Goal: Transaction & Acquisition: Purchase product/service

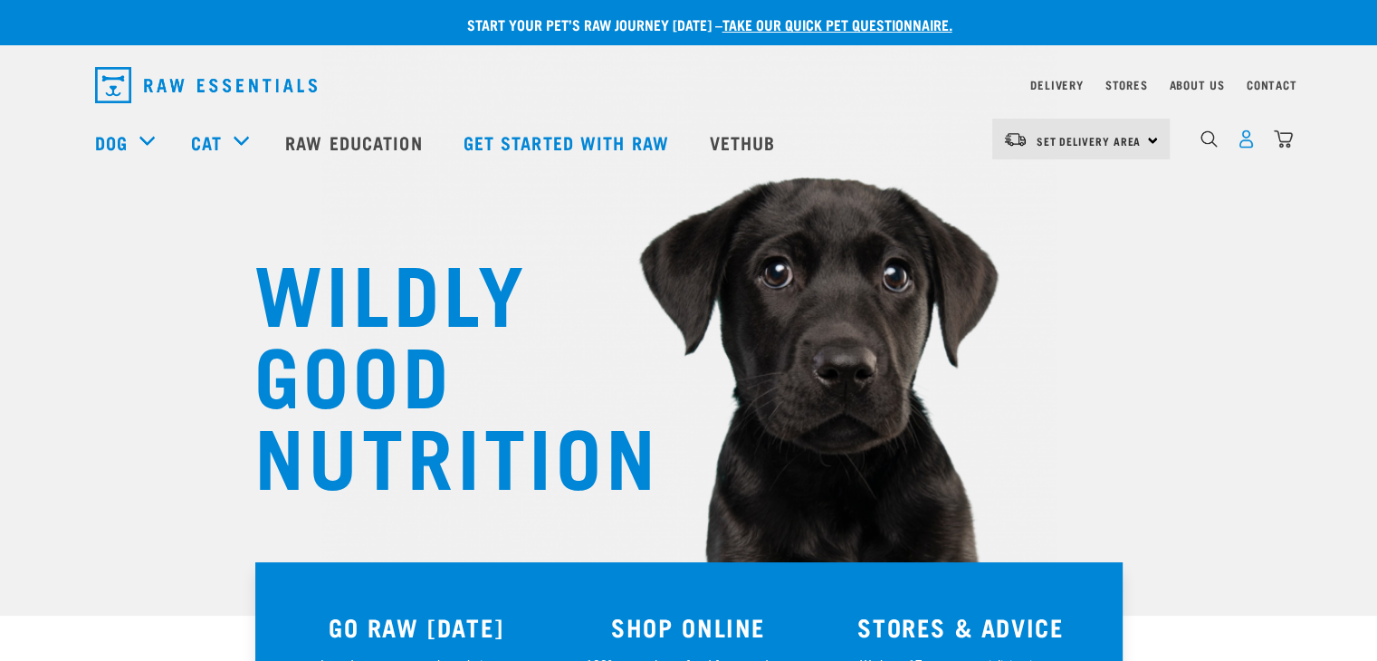
click at [1246, 146] on img "dropdown navigation" at bounding box center [1246, 138] width 19 height 19
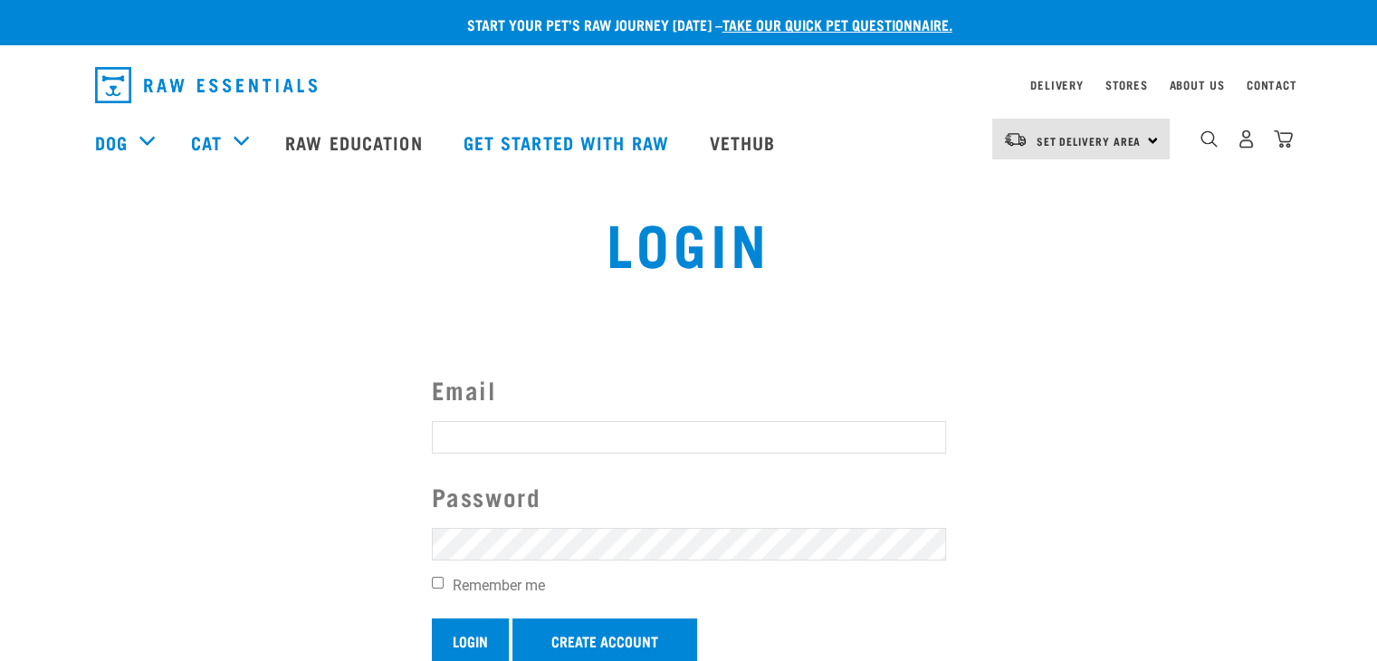
type input "k9pronelson@gmail.com"
click at [465, 640] on input "Login" at bounding box center [470, 639] width 77 height 43
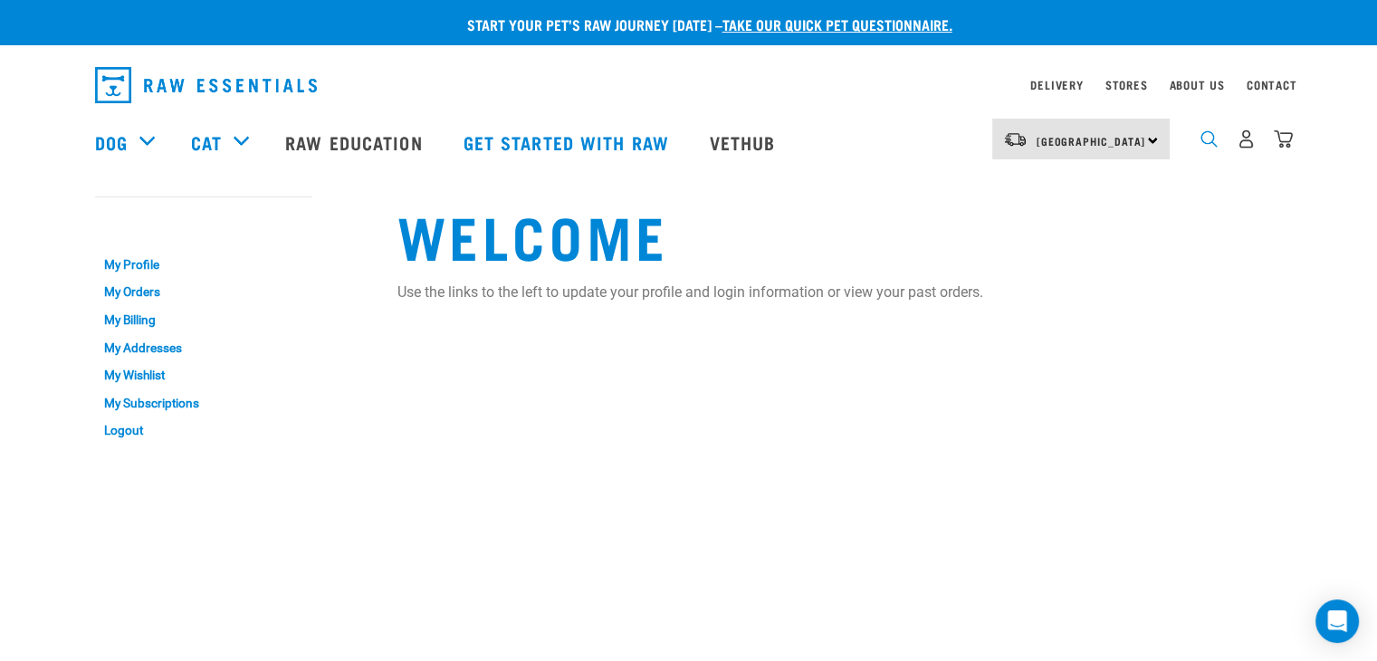
click at [1206, 139] on img "dropdown navigation" at bounding box center [1209, 138] width 17 height 17
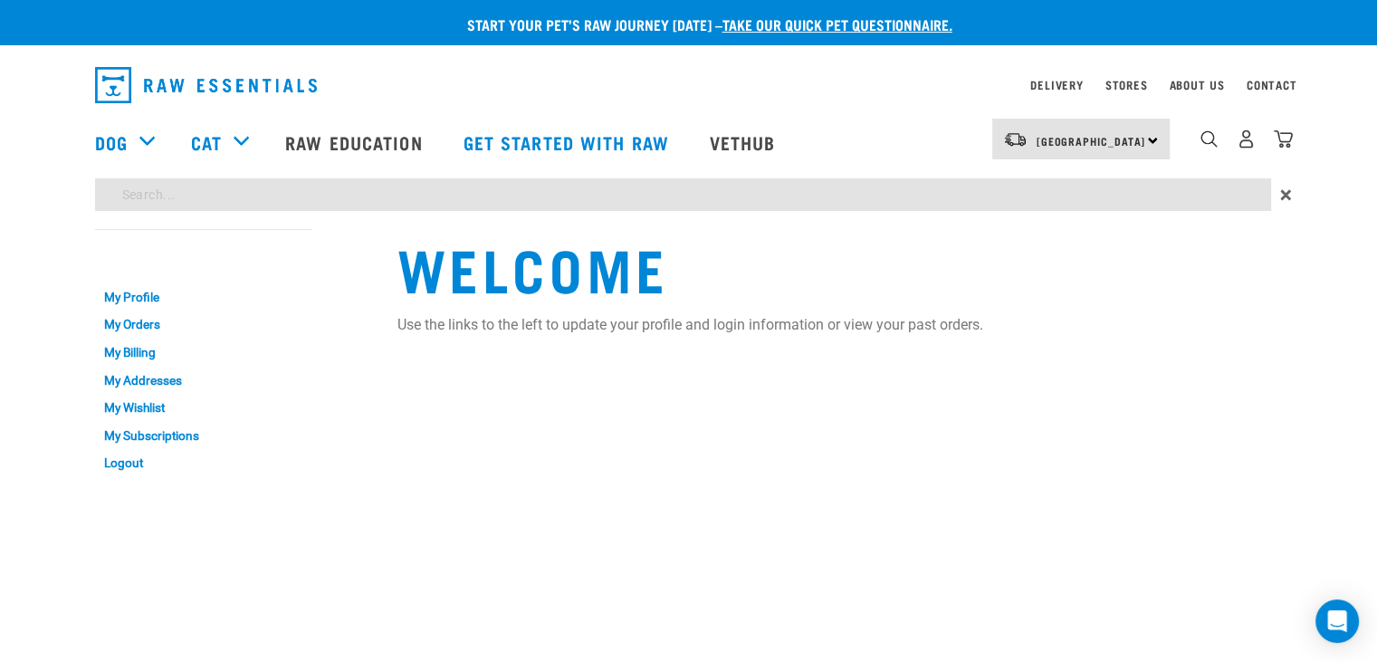
click at [311, 185] on input "search" at bounding box center [683, 194] width 1176 height 33
type input "venison"
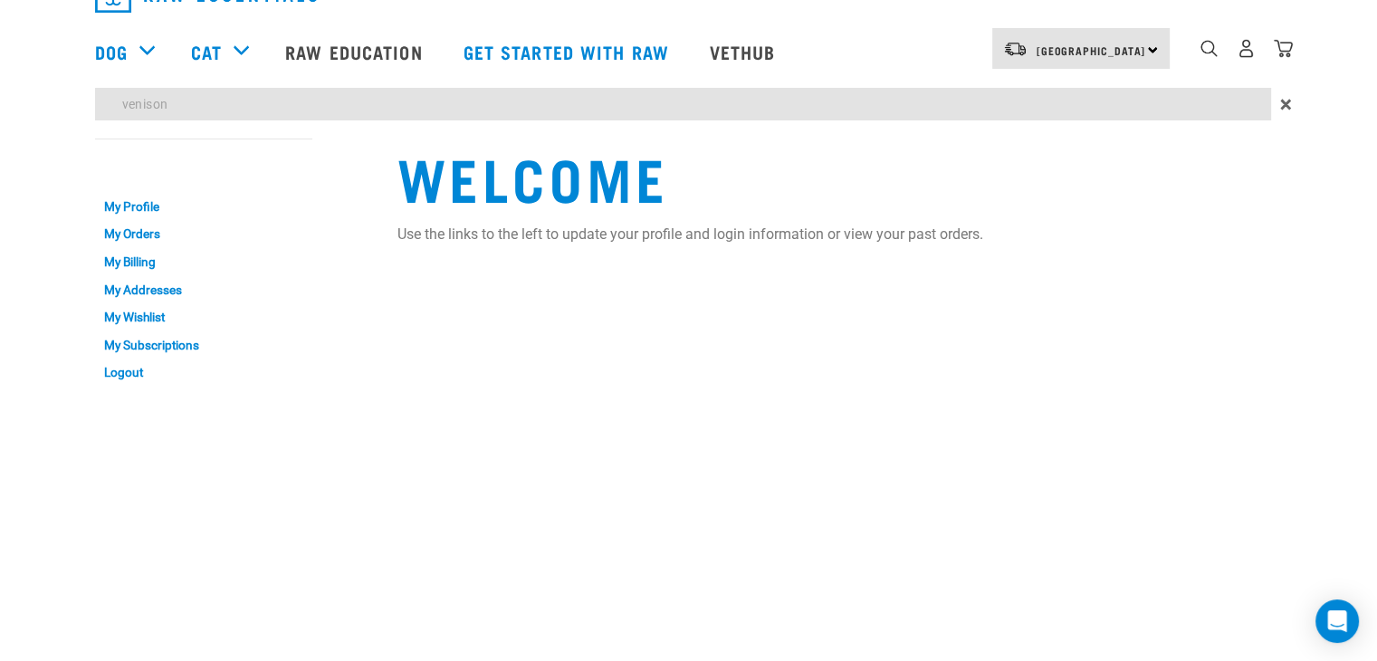
scroll to position [181, 0]
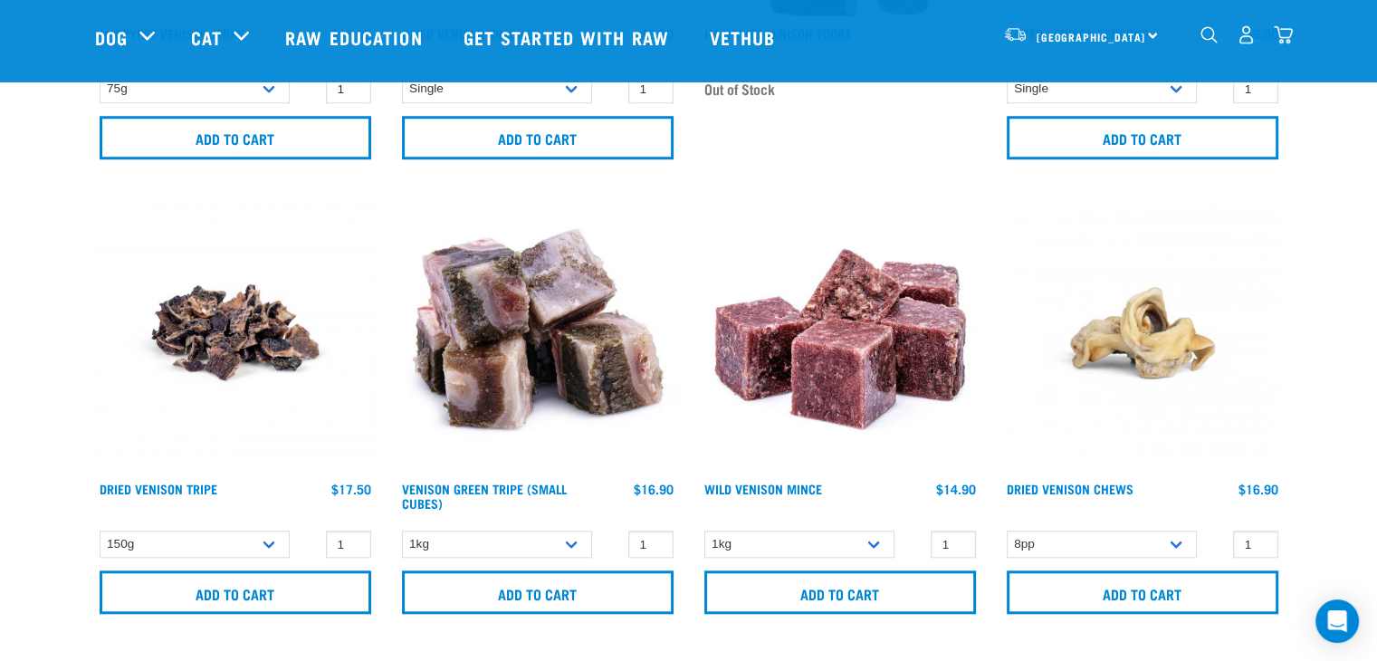
scroll to position [1539, 0]
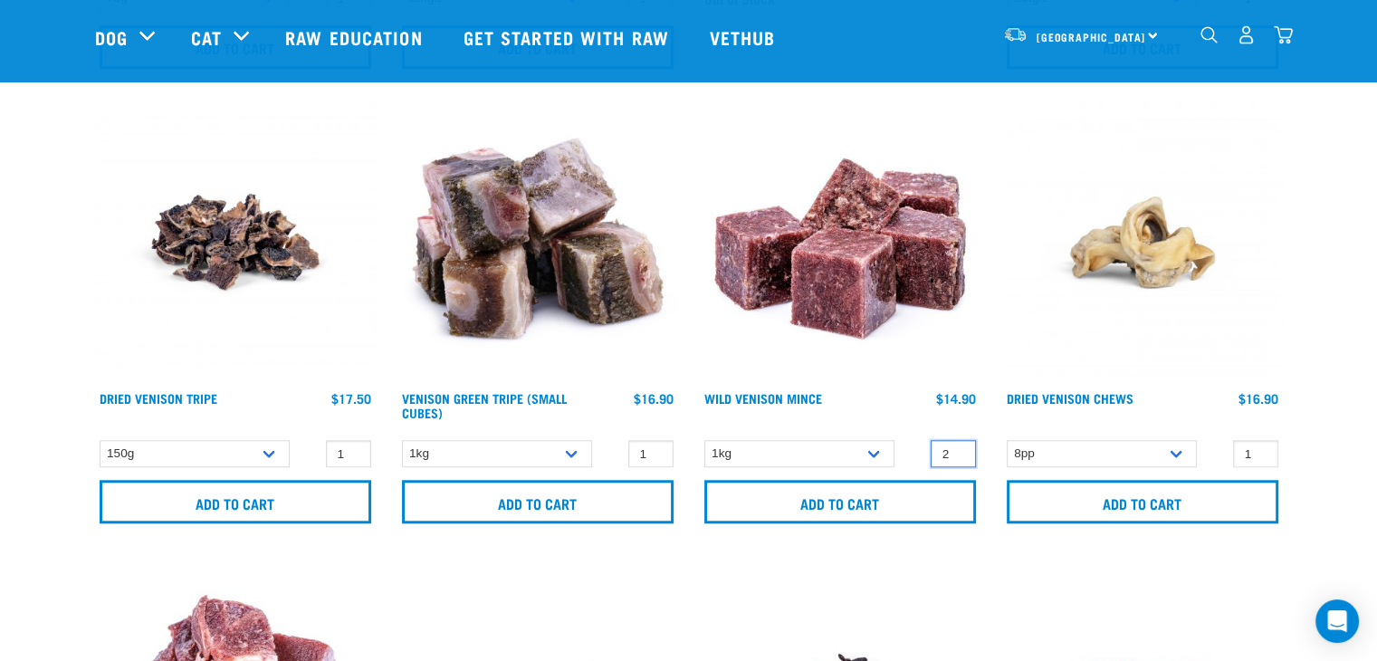
click at [958, 448] on input "2" at bounding box center [953, 454] width 45 height 28
click at [958, 448] on input "3" at bounding box center [953, 454] width 45 height 28
click at [958, 448] on input "4" at bounding box center [953, 454] width 45 height 28
click at [958, 448] on input "5" at bounding box center [953, 454] width 45 height 28
type input "6"
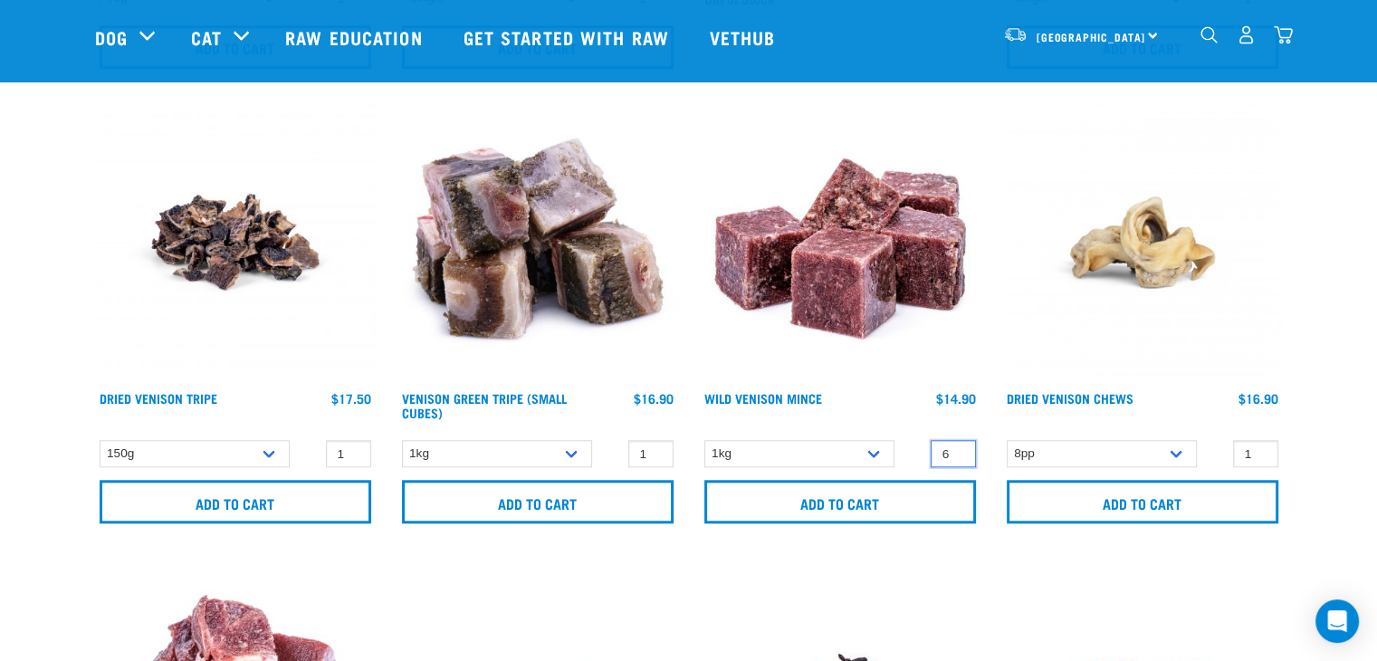
click at [958, 448] on input "6" at bounding box center [953, 454] width 45 height 28
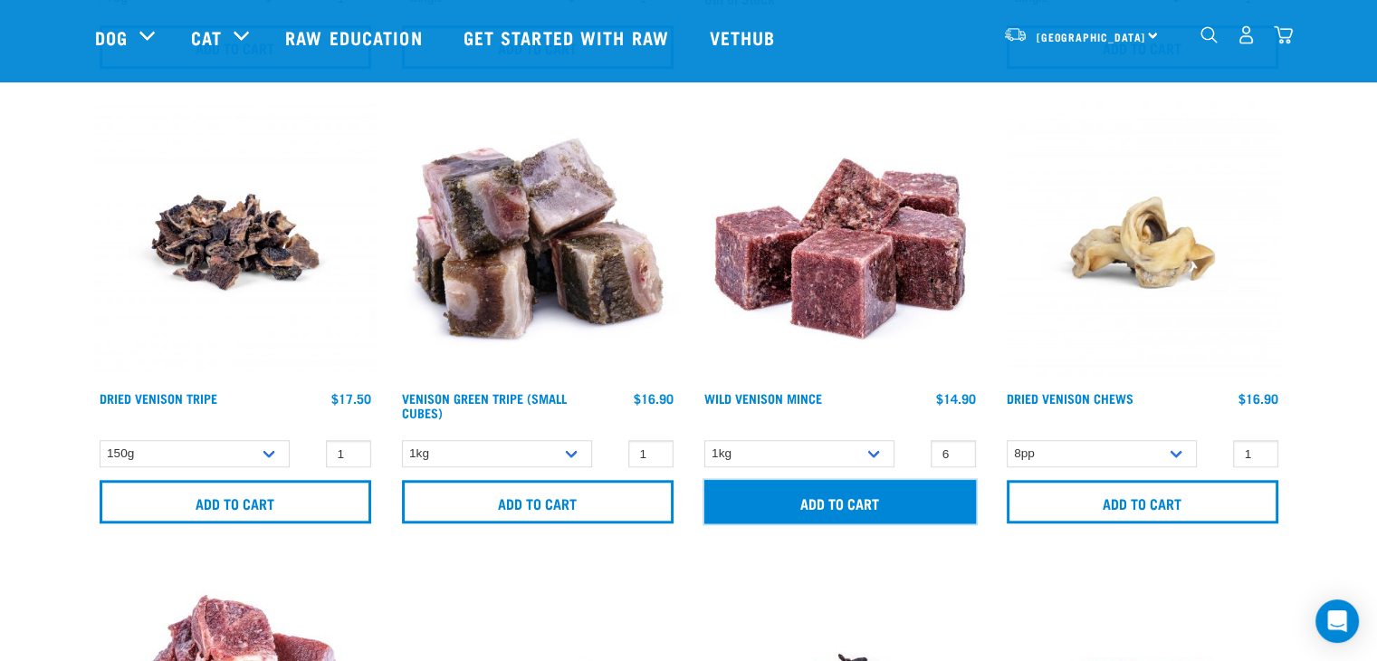
click at [831, 503] on input "Add to cart" at bounding box center [841, 501] width 272 height 43
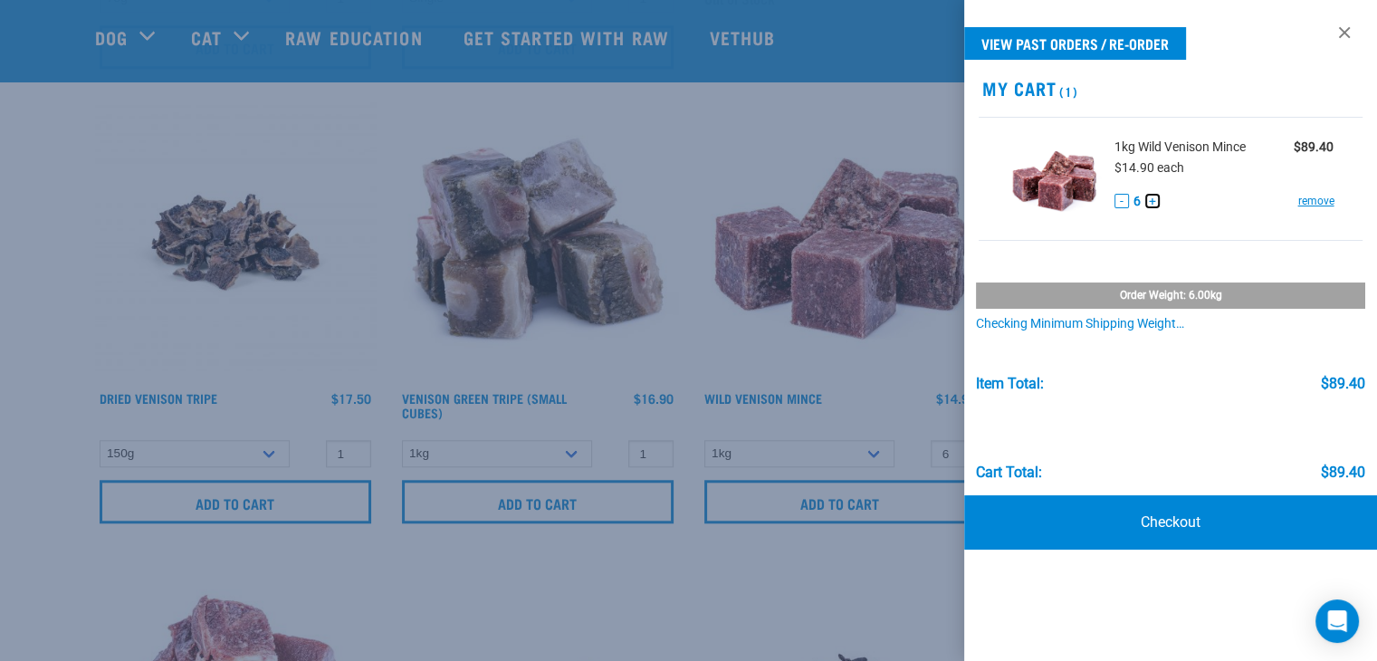
click at [1150, 202] on button "+" at bounding box center [1153, 201] width 14 height 14
click at [1170, 523] on div "View past orders / re-order My Cart 1 1kg Wild Venison Mince $104.30 $14.90 eac…" at bounding box center [1170, 330] width 413 height 661
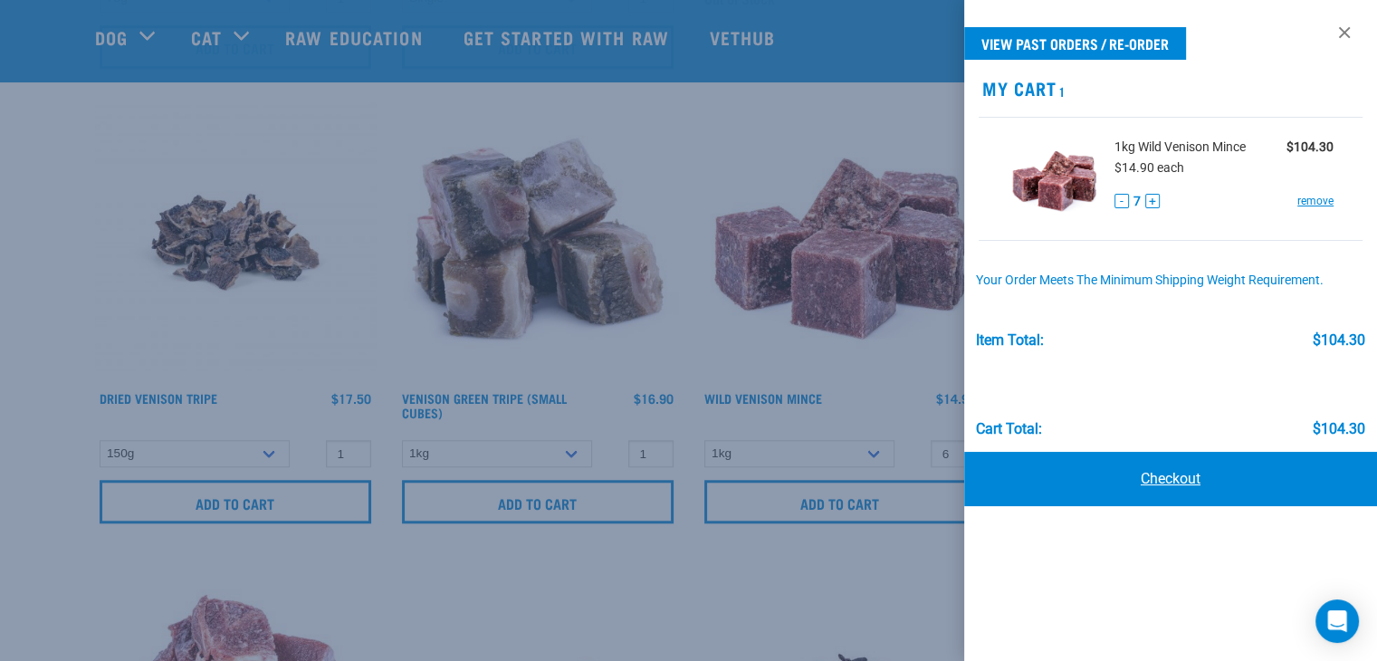
click at [1171, 479] on link "Checkout" at bounding box center [1170, 479] width 413 height 54
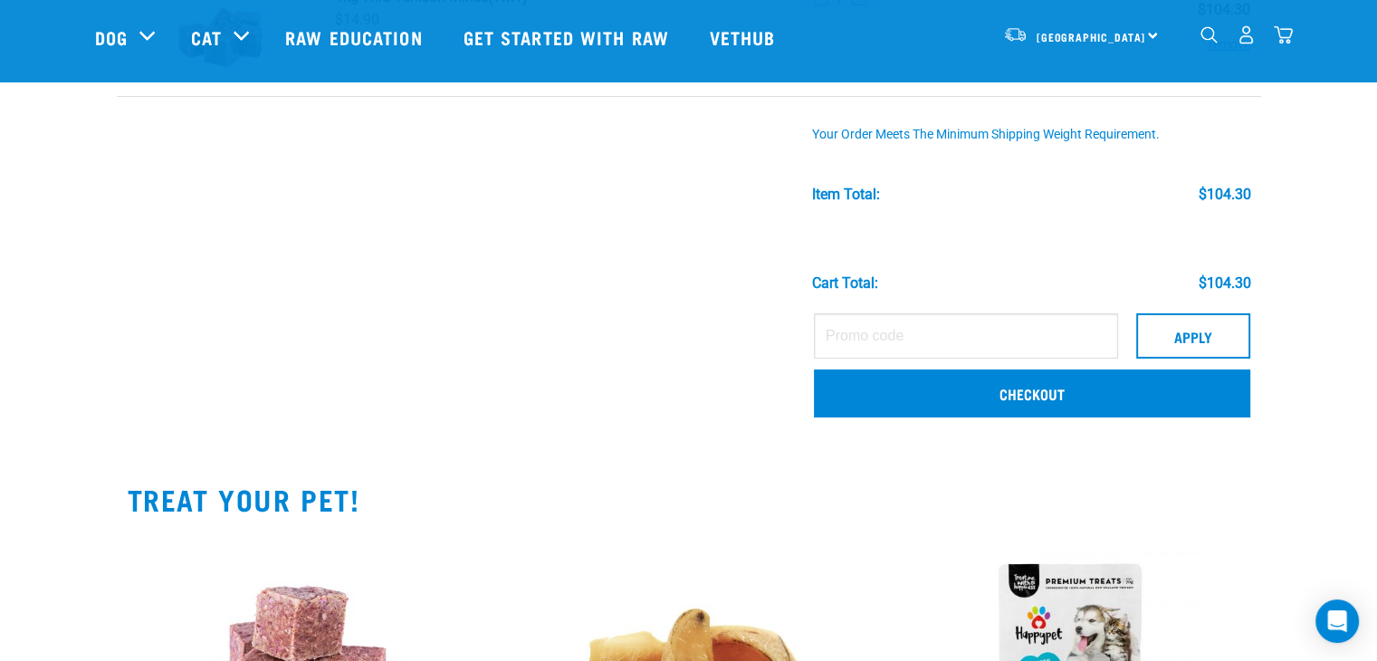
scroll to position [272, 0]
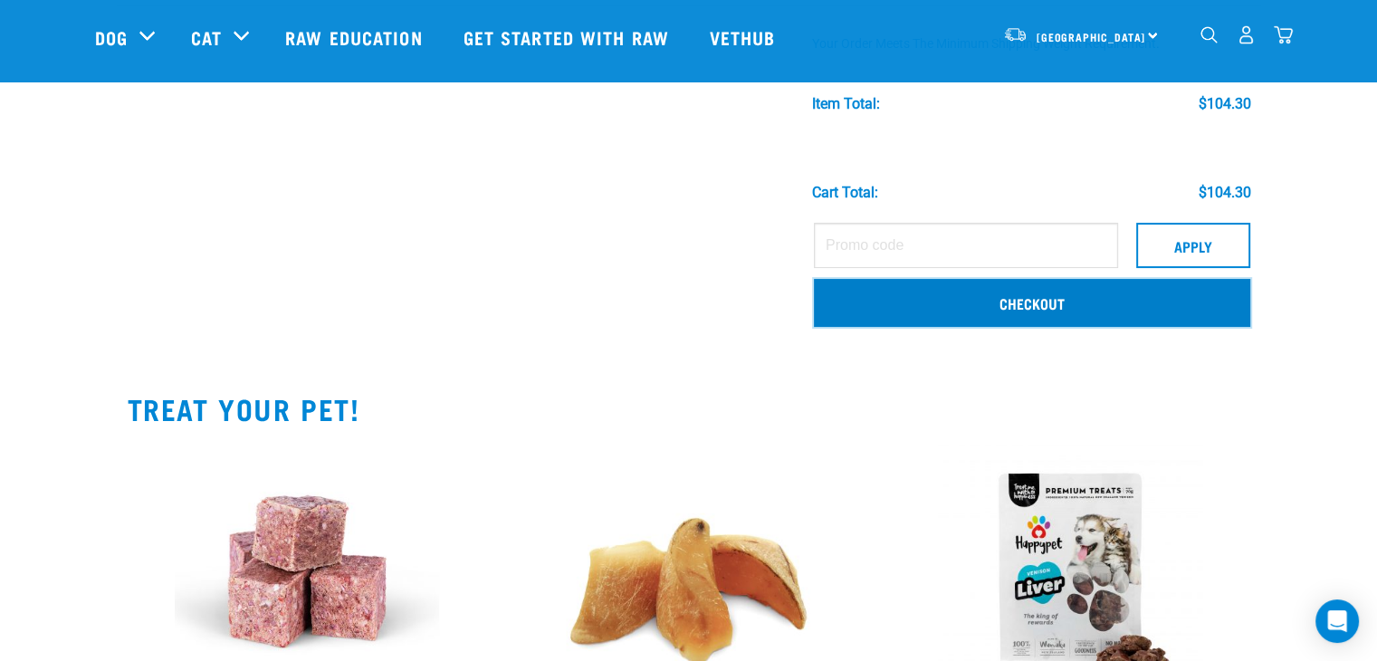
click at [1031, 308] on link "Checkout" at bounding box center [1032, 302] width 436 height 47
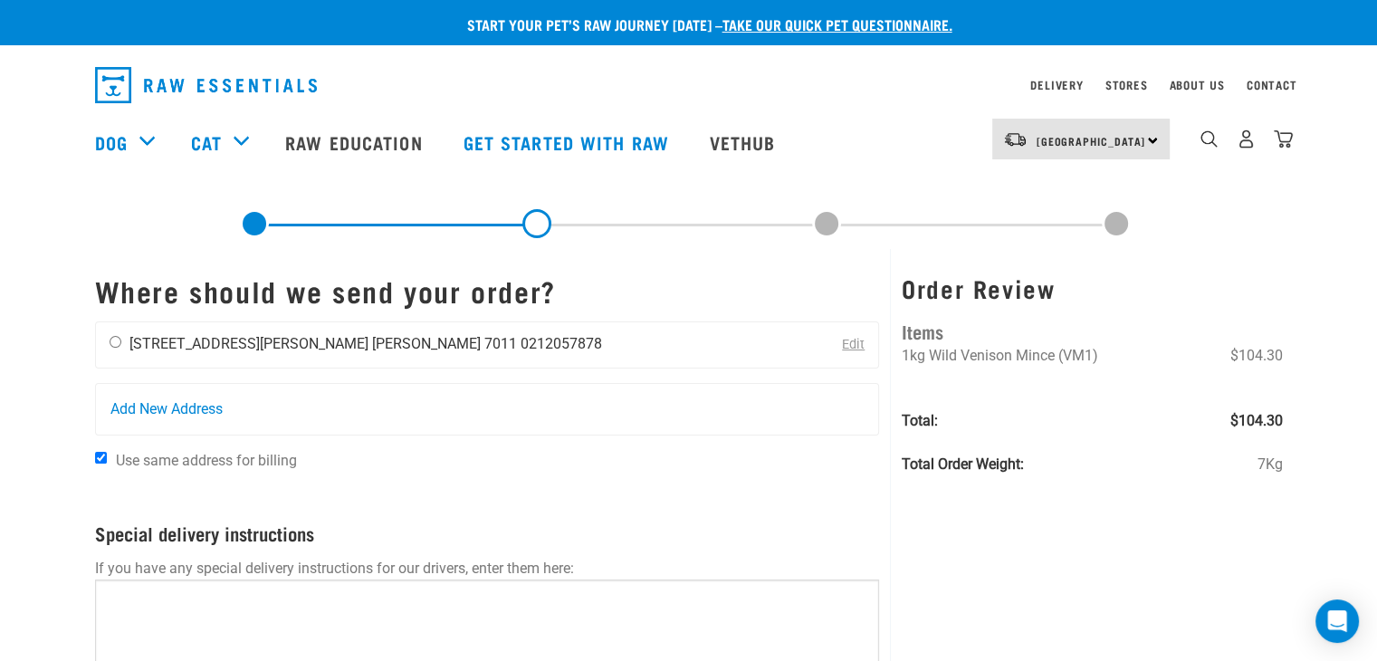
click at [116, 339] on input "radio" at bounding box center [116, 342] width 12 height 12
radio input "true"
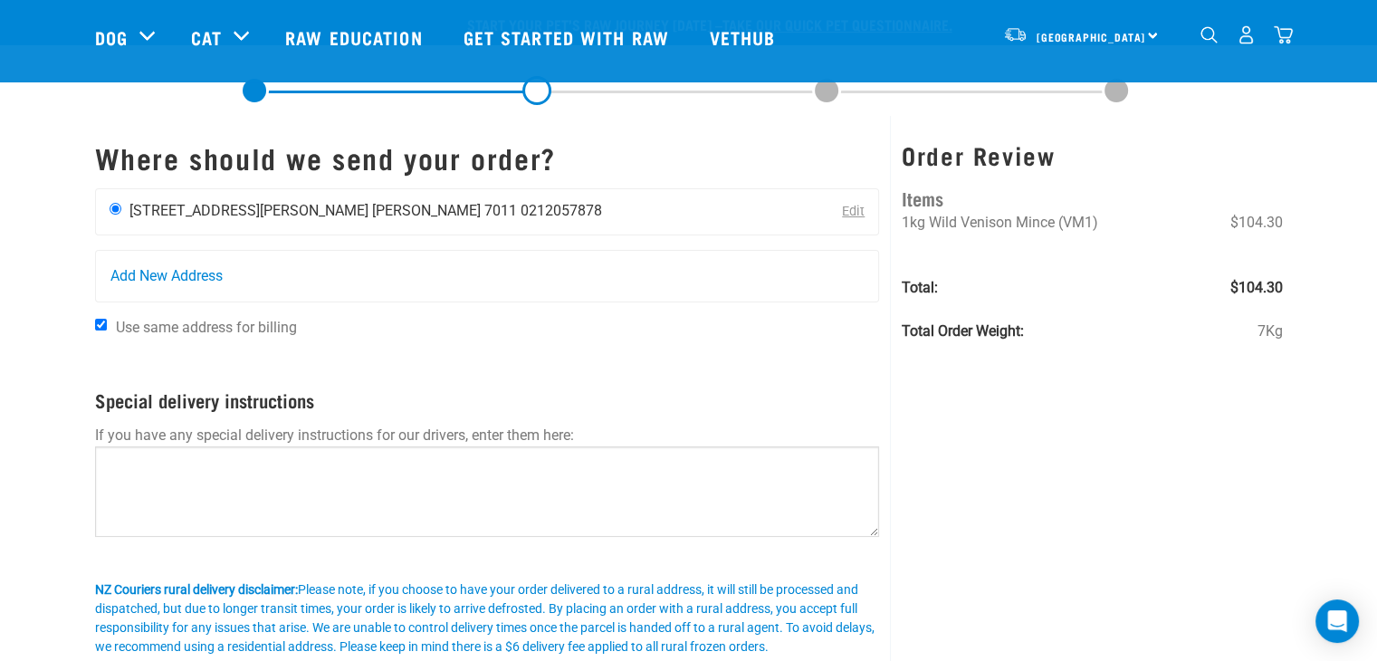
scroll to position [272, 0]
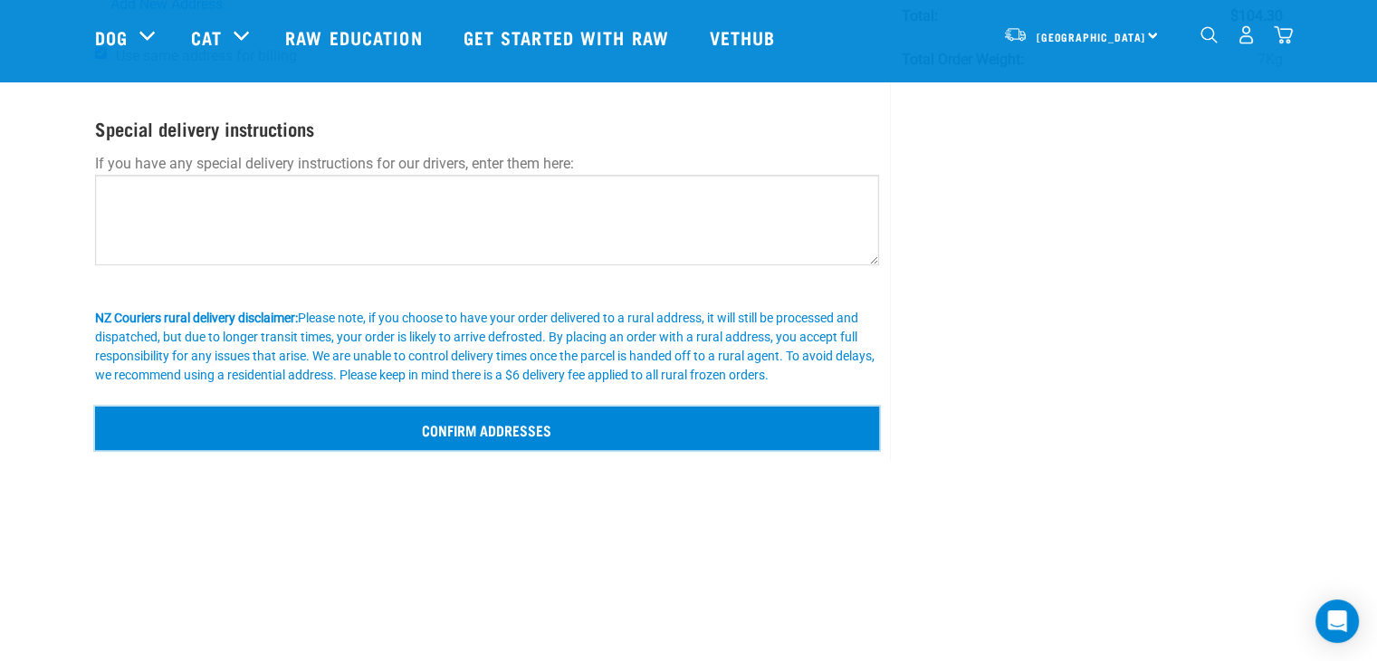
click at [466, 435] on input "Confirm addresses" at bounding box center [487, 428] width 785 height 43
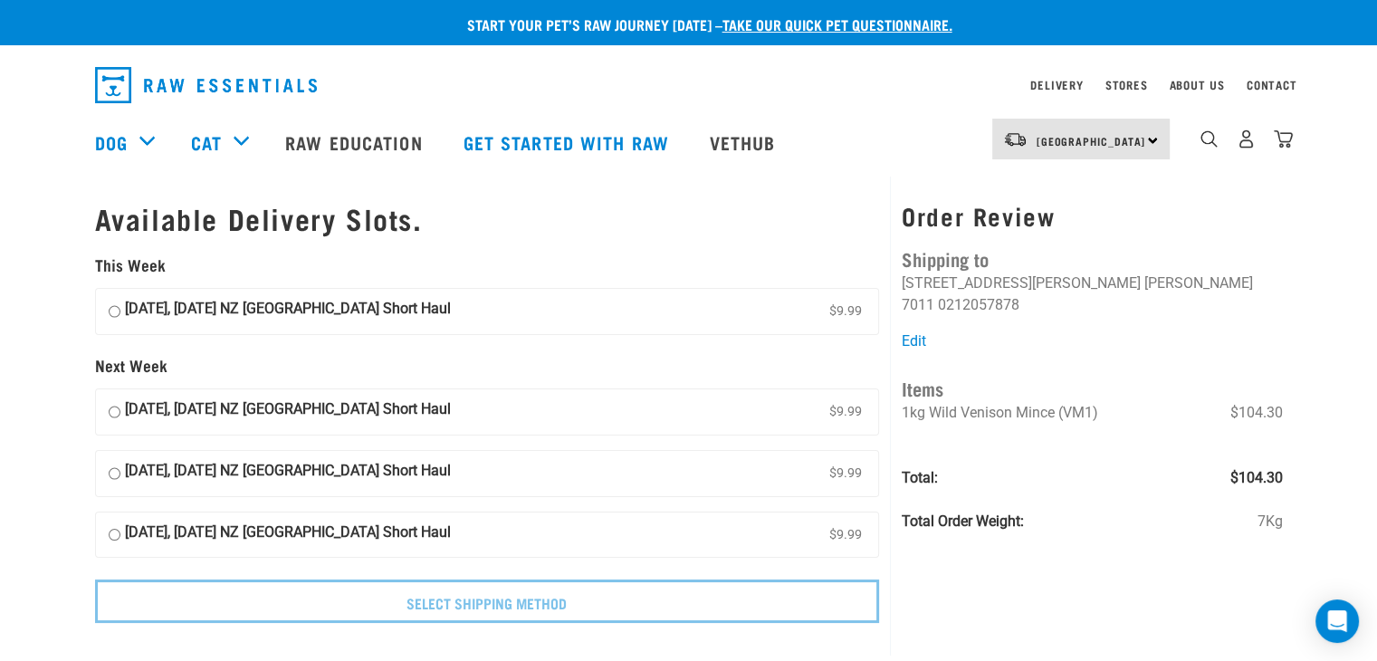
click at [113, 313] on input "10 October, Friday NZ Couriers South Island Short Haul $9.99" at bounding box center [115, 311] width 12 height 27
radio input "true"
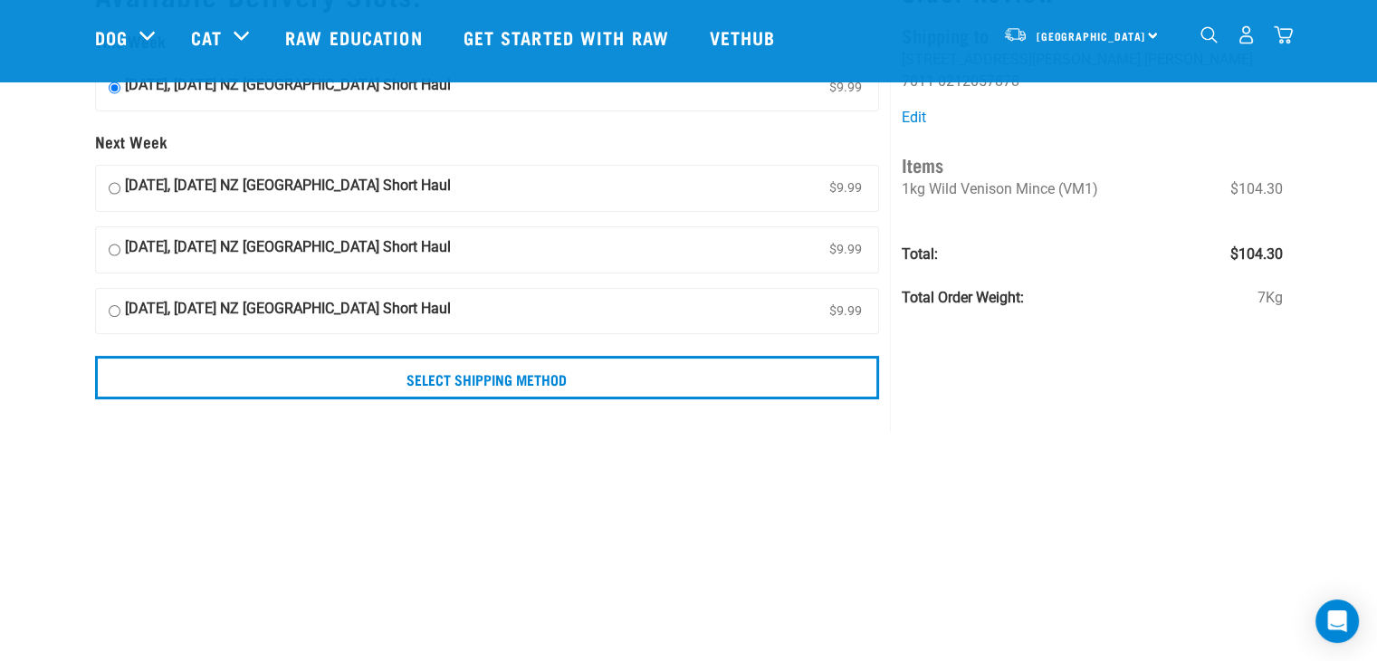
scroll to position [181, 0]
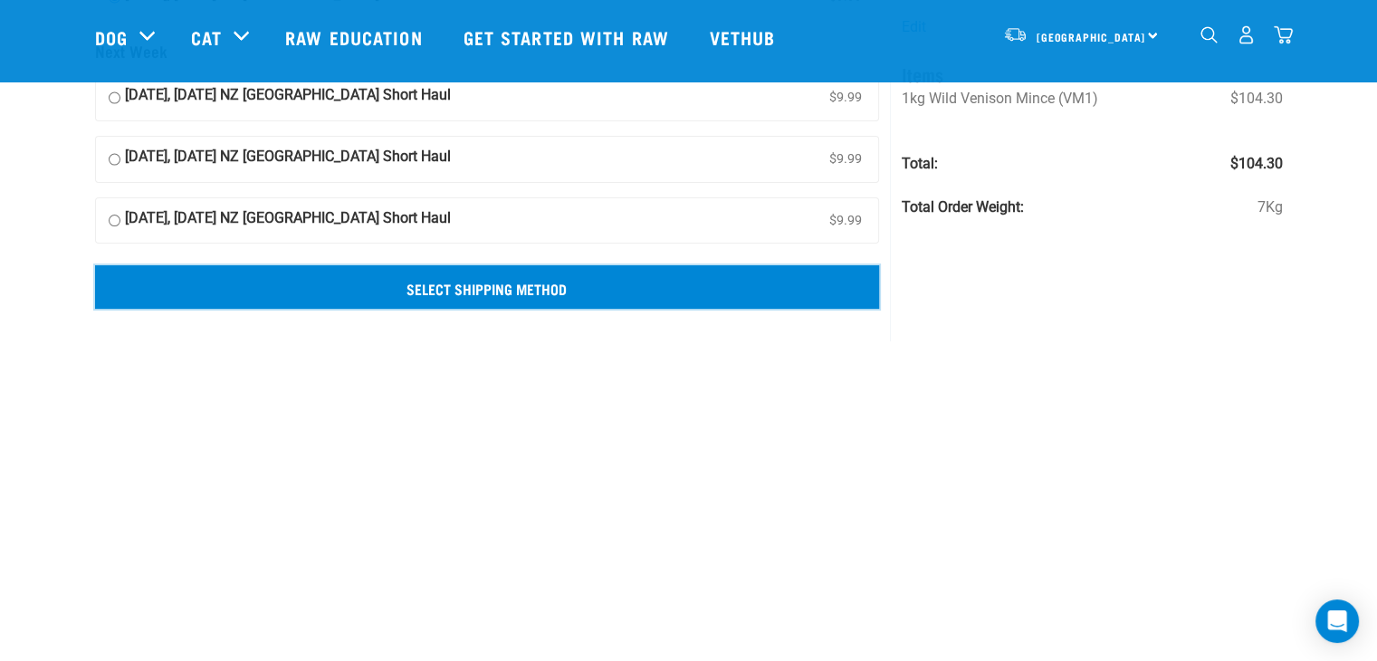
click at [478, 287] on input "Select Shipping Method" at bounding box center [487, 286] width 785 height 43
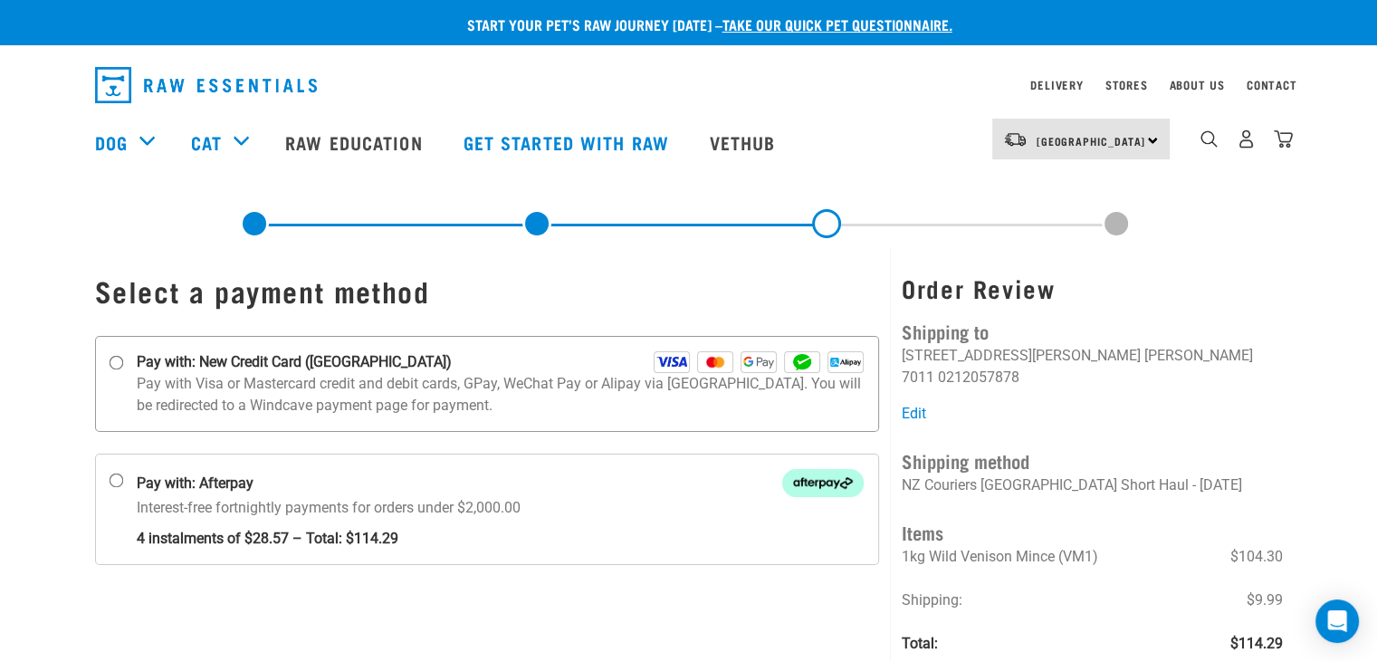
click at [113, 367] on input "Pay with: New Credit Card ([GEOGRAPHIC_DATA])" at bounding box center [116, 363] width 14 height 14
radio input "true"
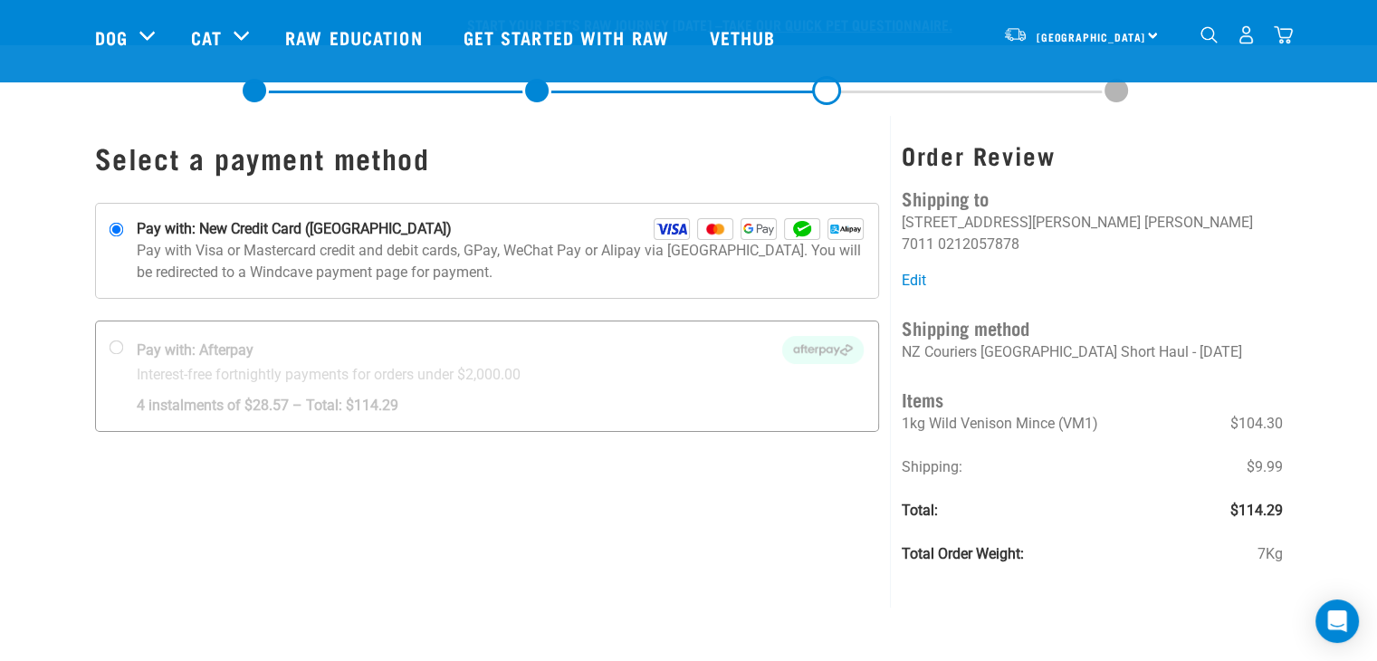
scroll to position [91, 0]
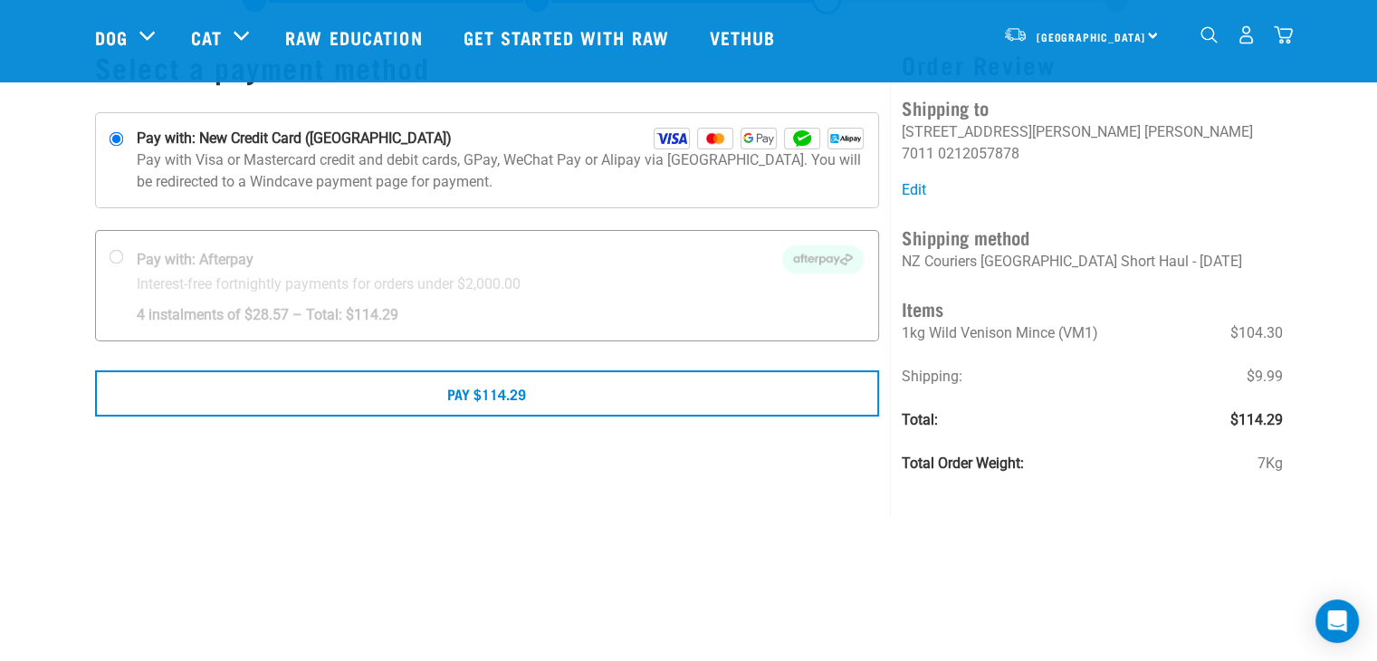
scroll to position [181, 0]
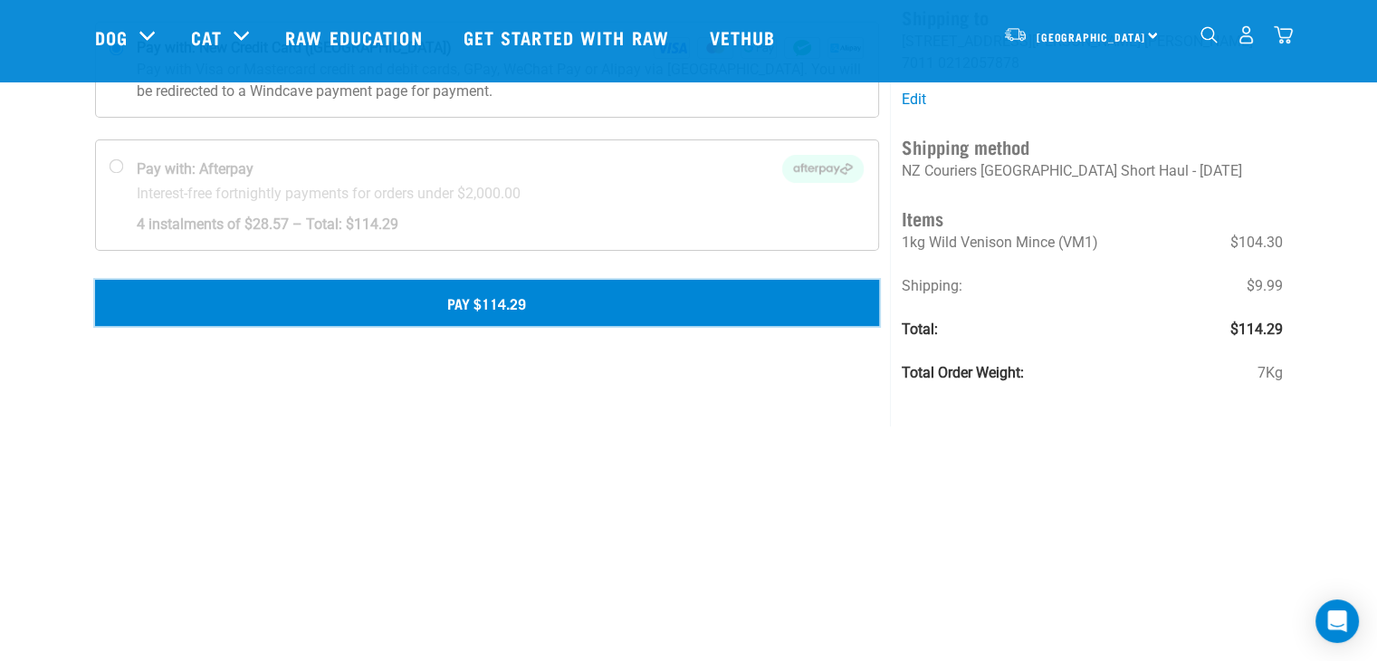
click at [478, 311] on button "Pay $114.29" at bounding box center [487, 302] width 785 height 45
